Goal: Task Accomplishment & Management: Use online tool/utility

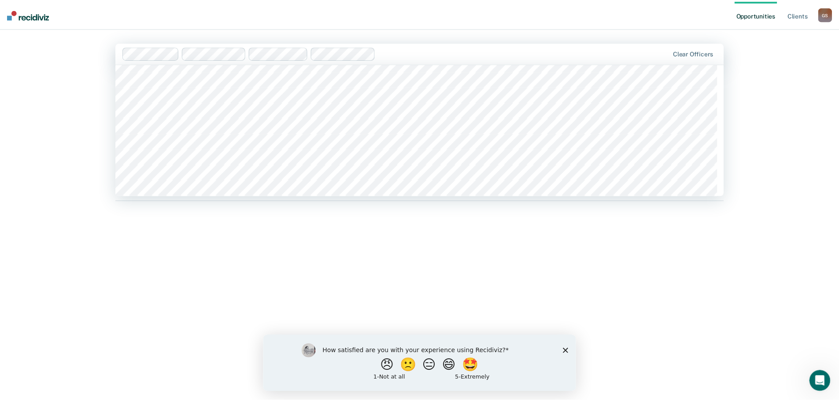
scroll to position [484, 0]
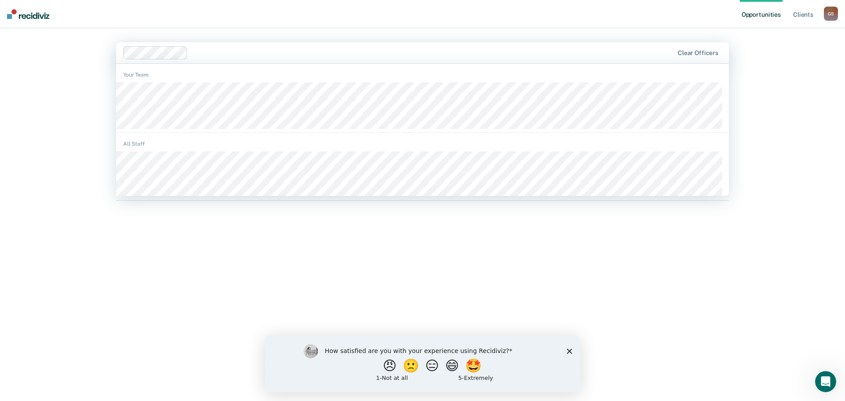
click at [59, 148] on div "Opportunities Client s Gabriel Schaapveld G S Profile How it works Log Out opti…" at bounding box center [422, 200] width 845 height 401
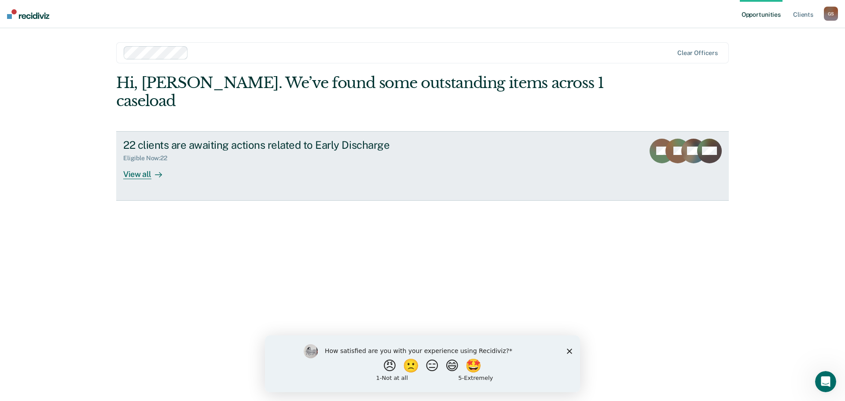
click at [188, 139] on div "22 clients are awaiting actions related to Early Discharge" at bounding box center [277, 145] width 309 height 13
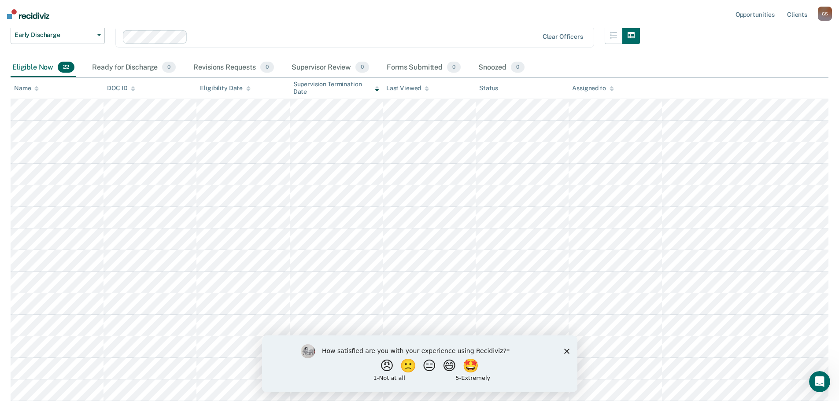
scroll to position [88, 0]
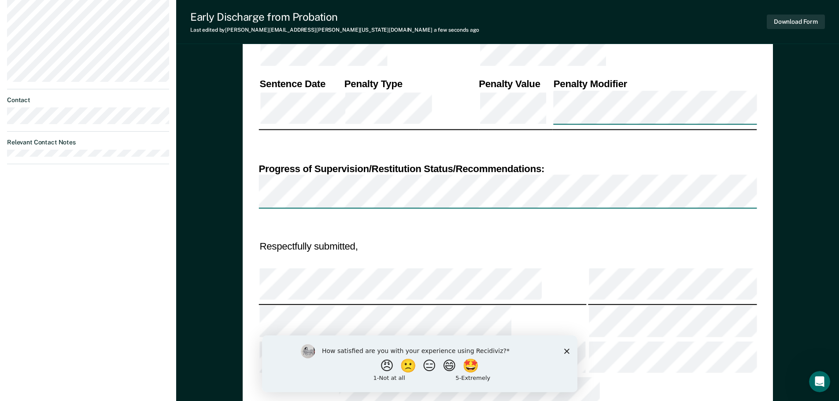
scroll to position [422, 0]
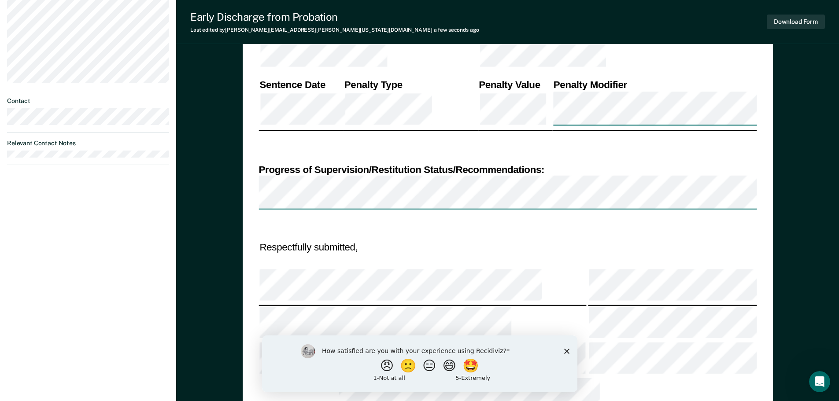
click at [568, 351] on icon "Close survey" at bounding box center [566, 350] width 5 height 5
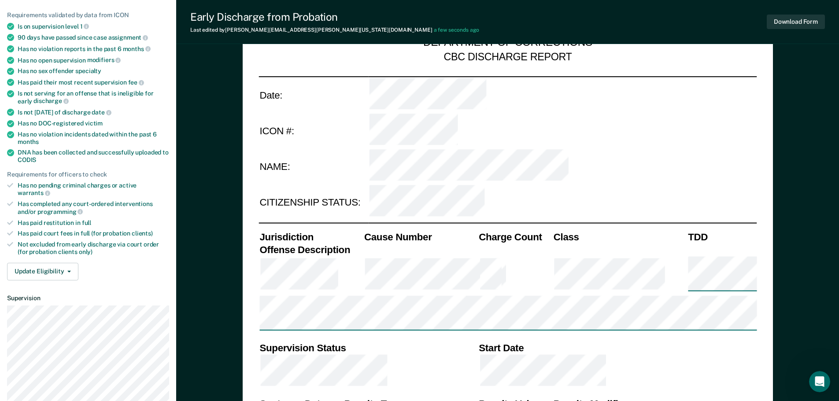
scroll to position [0, 0]
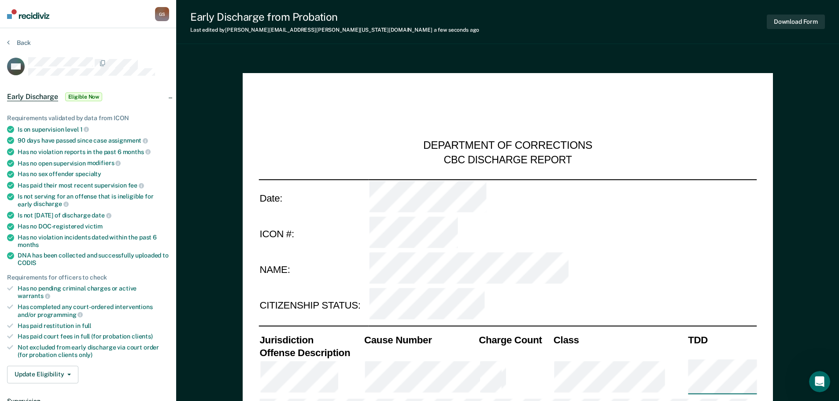
type textarea "x"
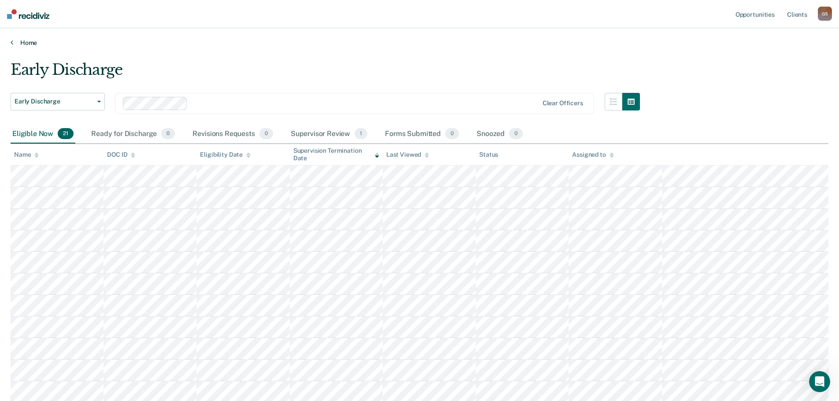
click at [27, 46] on link "Home" at bounding box center [420, 43] width 818 height 8
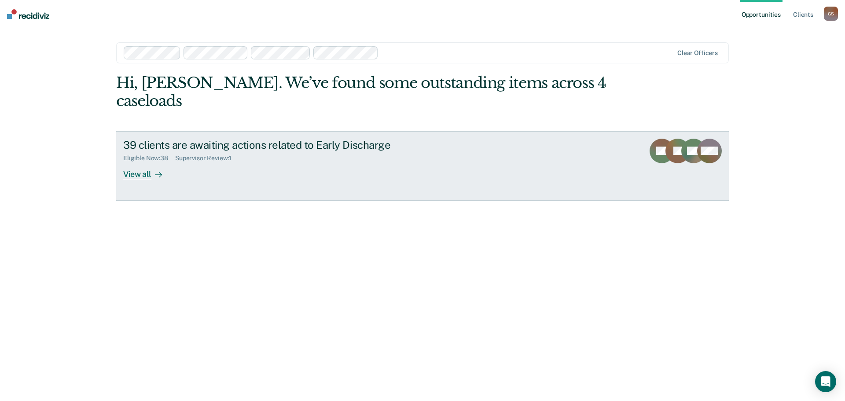
click at [298, 139] on div "39 clients are awaiting actions related to Early Discharge" at bounding box center [277, 145] width 309 height 13
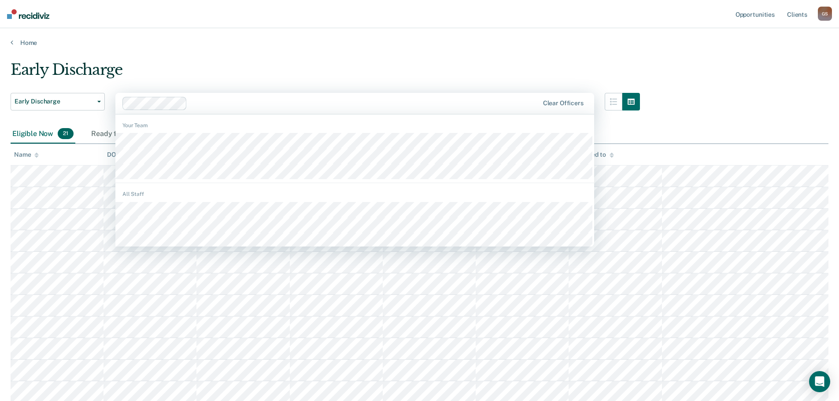
click at [239, 57] on main "Early Discharge Early Discharge Early Discharge option Brody Frame, deselected.…" at bounding box center [419, 363] width 839 height 633
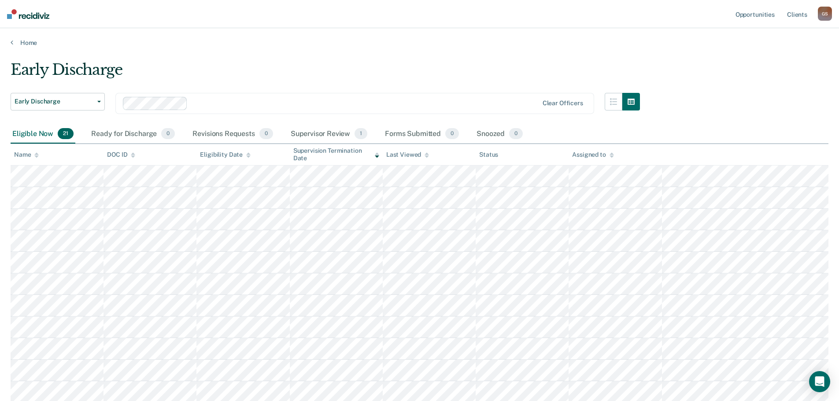
scroll to position [44, 0]
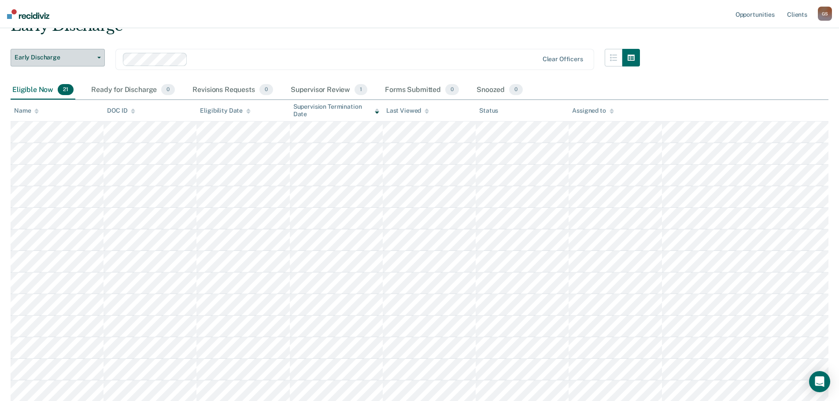
click at [102, 63] on button "Early Discharge" at bounding box center [58, 58] width 94 height 18
click at [68, 76] on div "Early Discharge" at bounding box center [53, 75] width 71 height 14
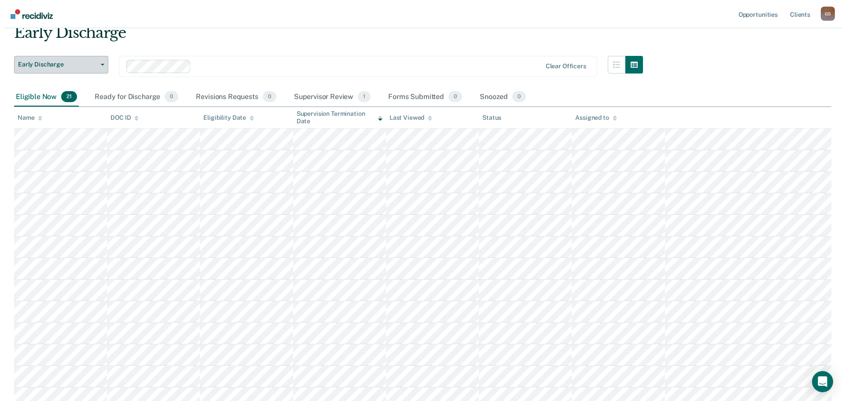
scroll to position [0, 0]
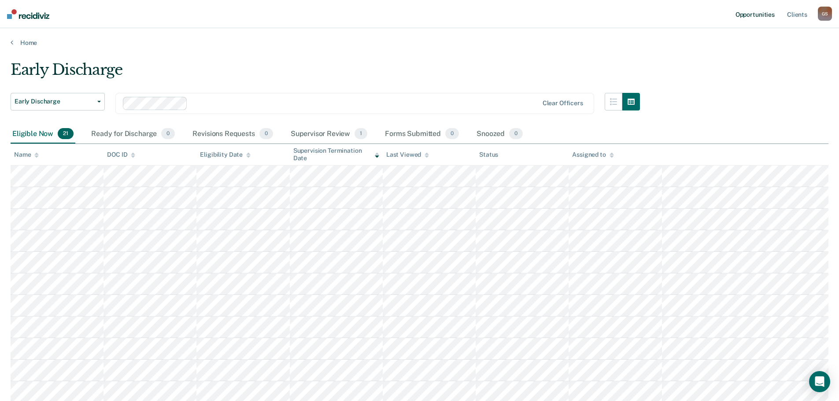
click at [754, 15] on link "Opportunities" at bounding box center [754, 14] width 43 height 28
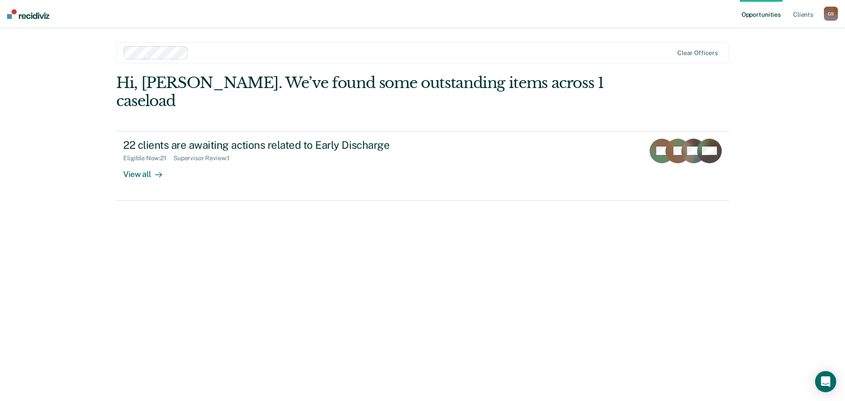
click at [398, 78] on div "Hi, [PERSON_NAME]. We’ve found some outstanding items across 1 caseload" at bounding box center [361, 92] width 490 height 36
click at [397, 78] on div "Hi, [PERSON_NAME]. We’ve found some outstanding items across 1 caseload" at bounding box center [361, 92] width 490 height 36
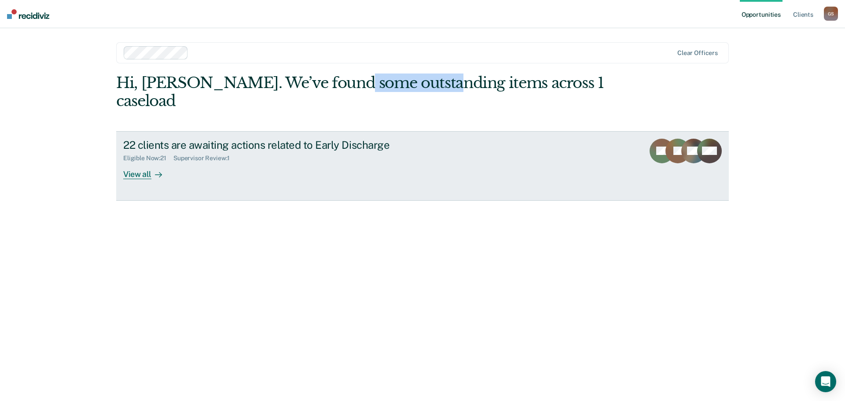
click at [202, 155] on div "Supervisor Review : 1" at bounding box center [204, 158] width 63 height 7
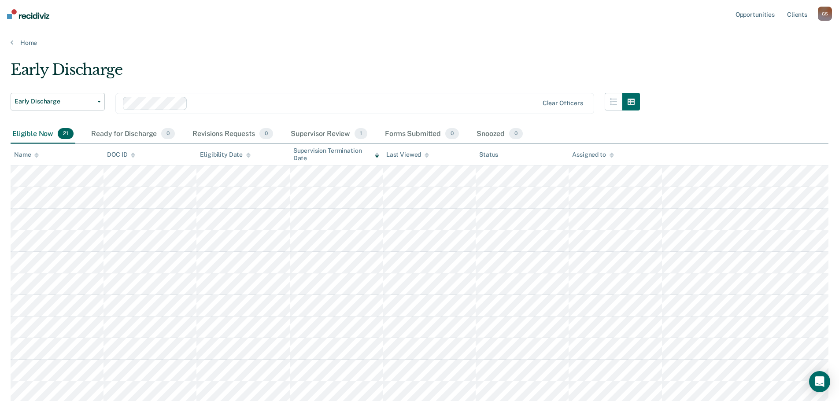
click at [331, 133] on div "Supervisor Review 1" at bounding box center [329, 134] width 81 height 19
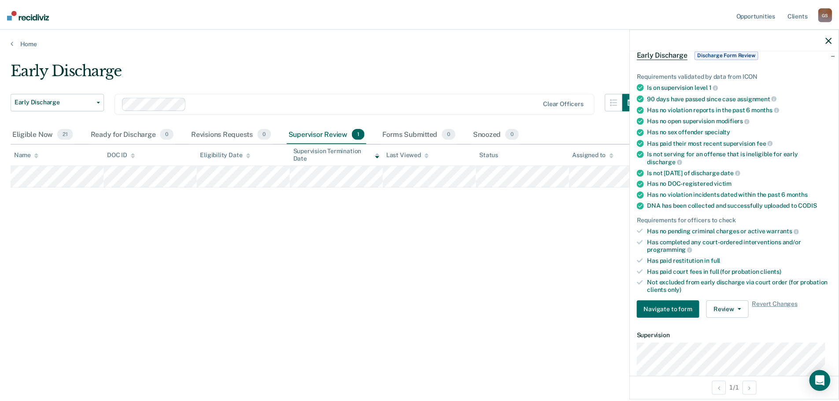
scroll to position [176, 0]
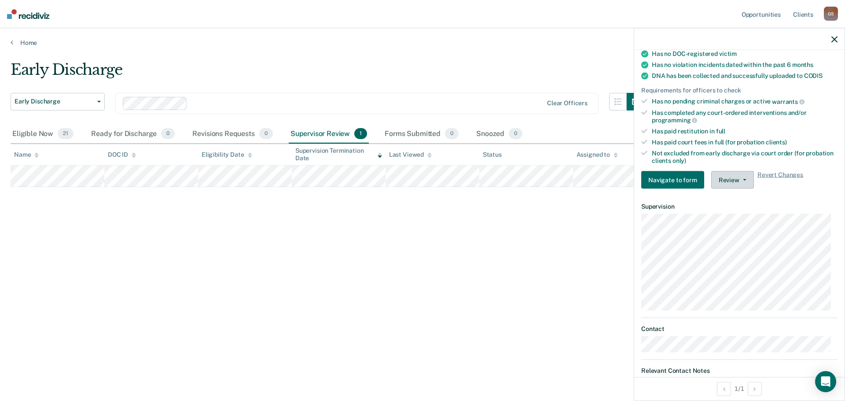
click at [740, 179] on span "button" at bounding box center [743, 180] width 7 height 2
click at [513, 228] on div "Early Discharge Early Discharge Early Discharge Clear officers Eligible Now 21 …" at bounding box center [423, 198] width 824 height 274
click at [657, 183] on button "Navigate to form" at bounding box center [672, 180] width 63 height 18
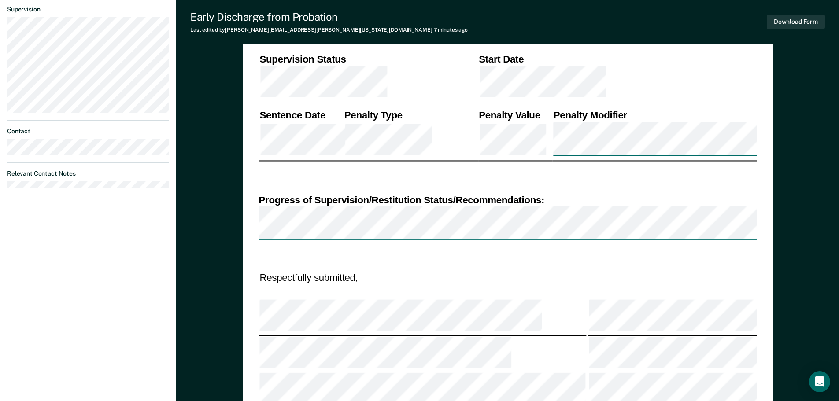
scroll to position [440, 0]
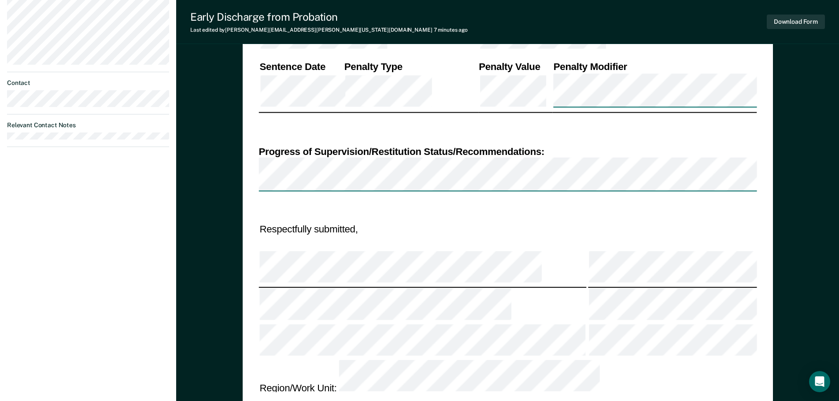
type textarea "x"
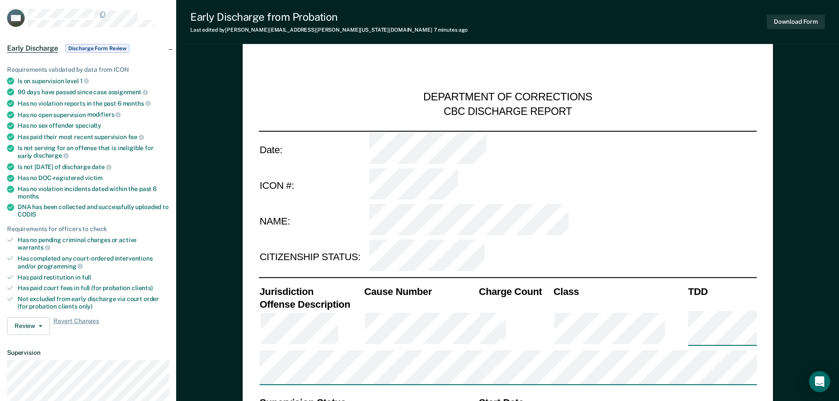
scroll to position [176, 0]
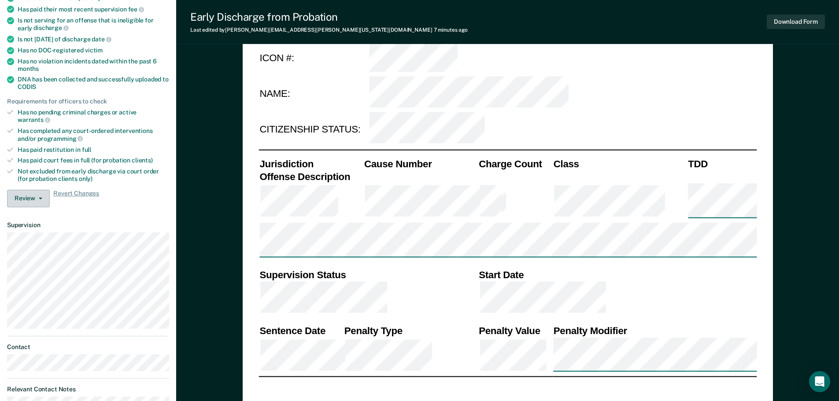
click at [37, 194] on button "Review" at bounding box center [28, 199] width 43 height 18
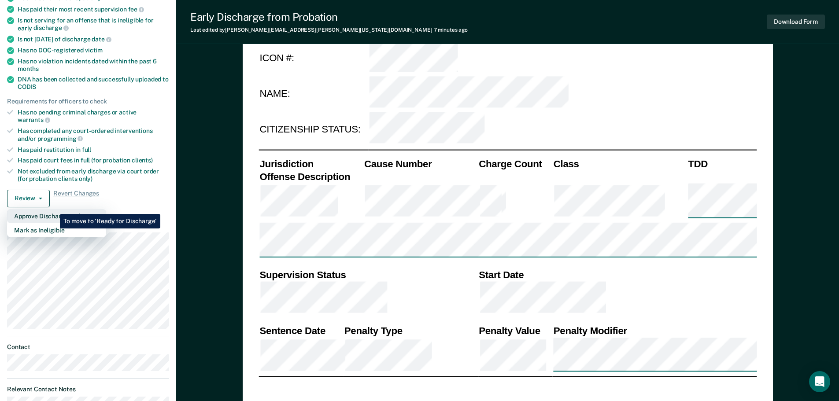
click at [53, 209] on button "Approve Discharge and Forms" at bounding box center [56, 216] width 99 height 14
